Goal: Task Accomplishment & Management: Manage account settings

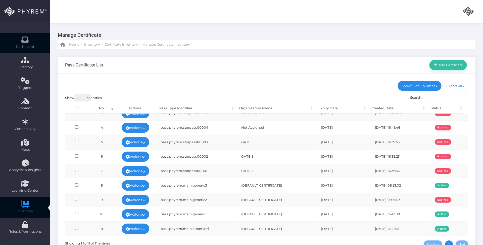
drag, startPoint x: 25, startPoint y: 45, endPoint x: 30, endPoint y: 42, distance: 5.8
click at [25, 45] on span "Dashboard" at bounding box center [25, 46] width 18 height 5
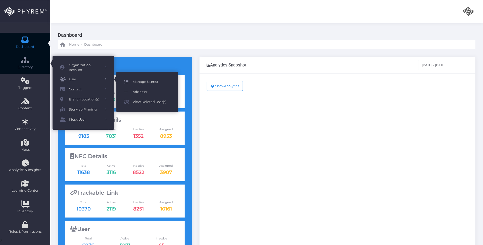
click at [137, 79] on span "Manage User(s)" at bounding box center [152, 81] width 38 height 7
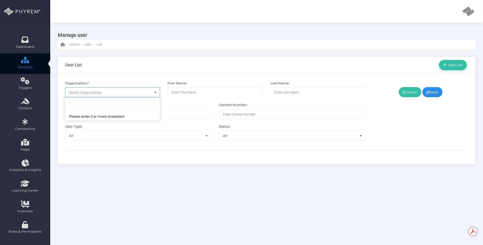
click at [134, 94] on span "Select Organization" at bounding box center [112, 92] width 95 height 10
type input "space"
select select "4738"
click at [410, 91] on link "Search" at bounding box center [410, 92] width 23 height 10
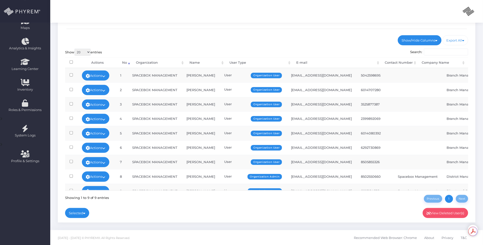
scroll to position [14, 0]
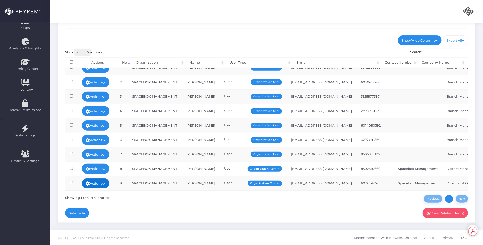
click at [106, 183] on icon at bounding box center [103, 183] width 3 height 0
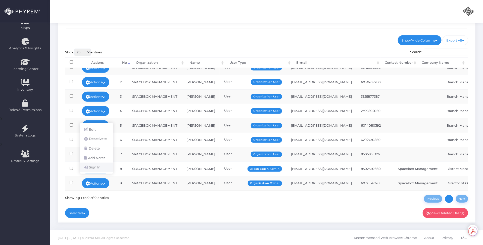
click at [101, 168] on link "Sign In" at bounding box center [96, 167] width 33 height 10
